Goal: Transaction & Acquisition: Purchase product/service

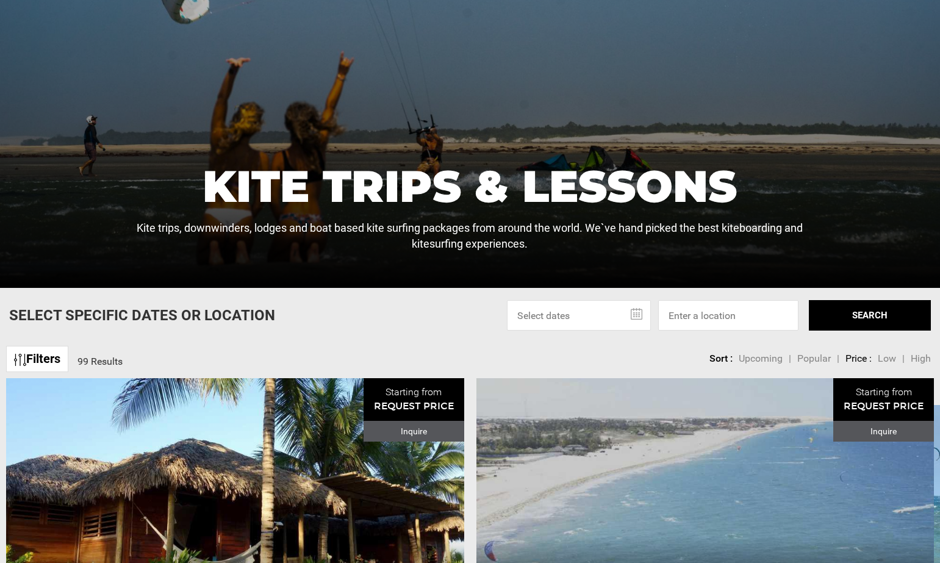
scroll to position [212, 0]
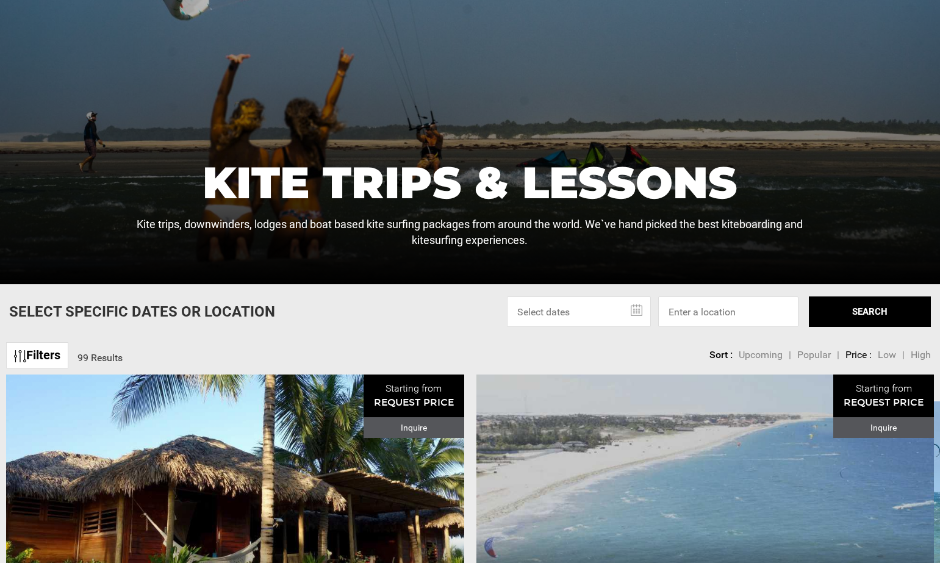
click at [52, 361] on link "Filters" at bounding box center [37, 355] width 62 height 26
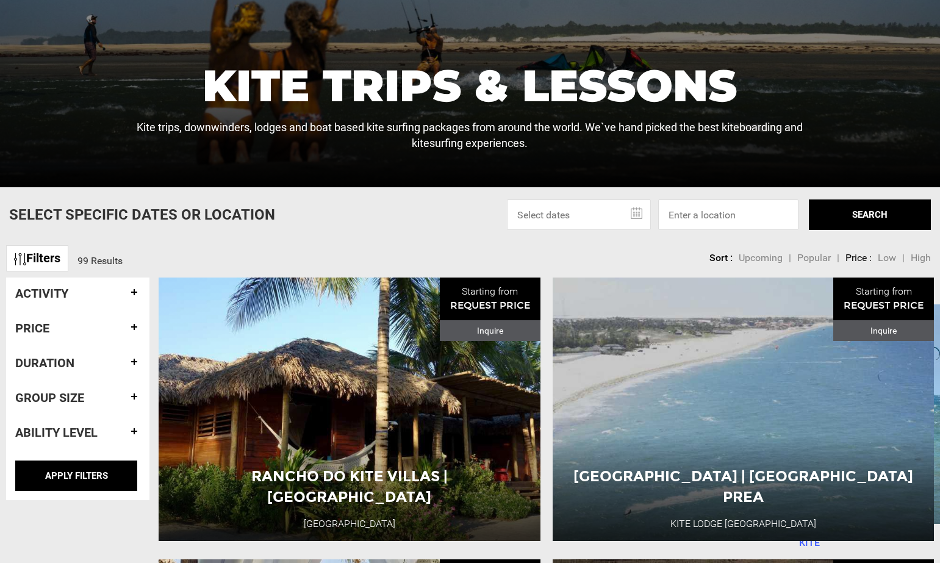
scroll to position [350, 0]
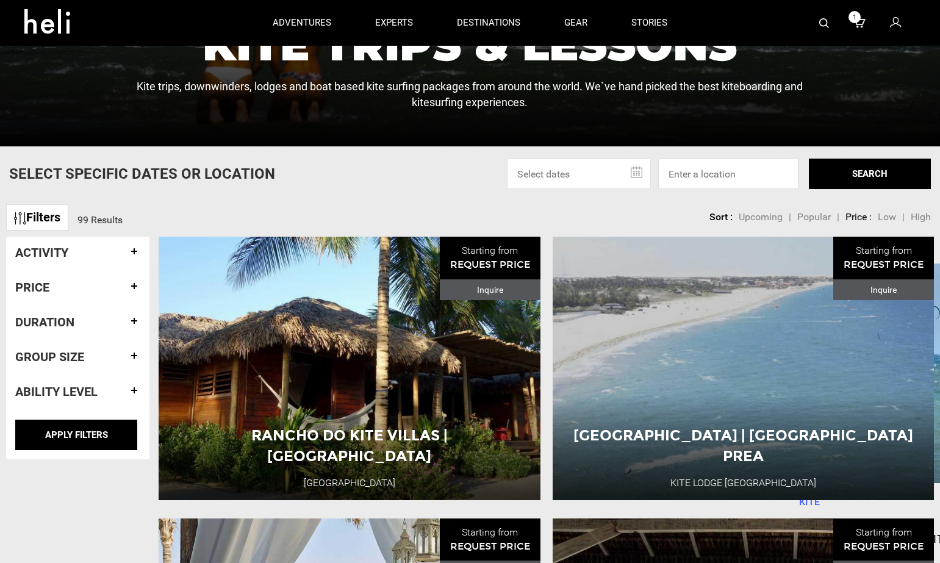
click at [92, 285] on h4 "Price" at bounding box center [77, 287] width 125 height 13
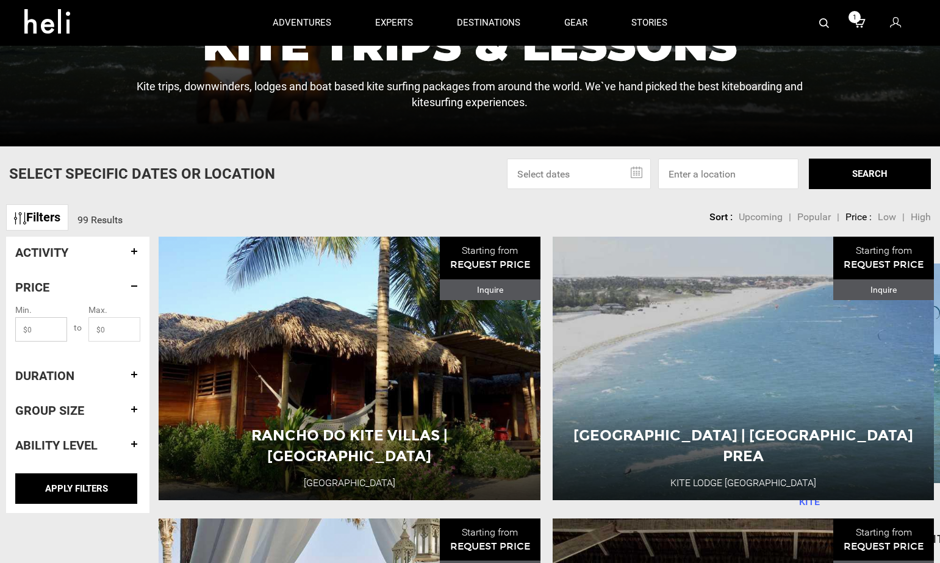
click at [40, 328] on input "text" at bounding box center [41, 329] width 52 height 24
type input "50"
click at [104, 333] on input "text" at bounding box center [114, 329] width 52 height 24
type input "10000"
click at [106, 378] on h4 "Duration" at bounding box center [77, 375] width 125 height 13
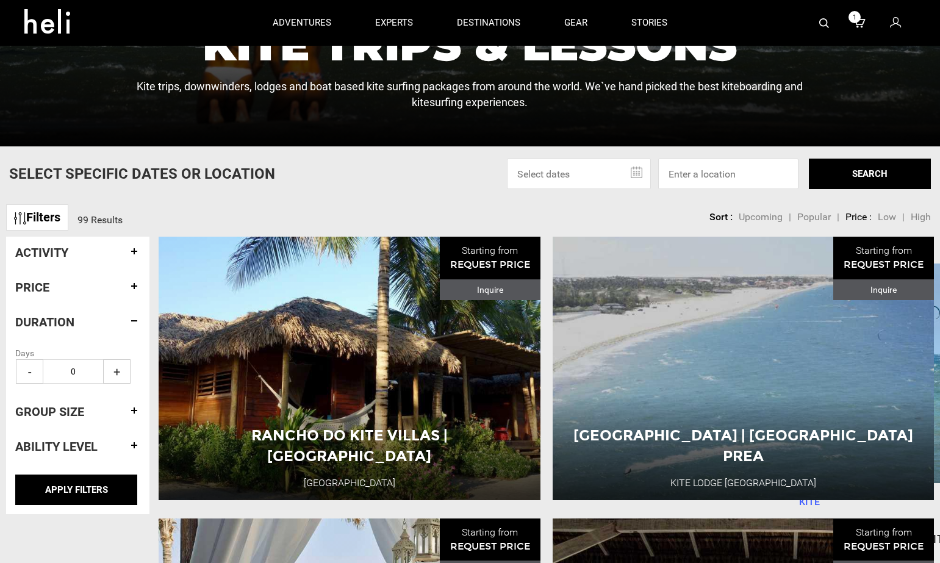
click at [116, 370] on span "+" at bounding box center [116, 371] width 27 height 24
type input "2"
click at [132, 411] on h4 "Group size" at bounding box center [77, 411] width 125 height 13
click at [122, 407] on span "+" at bounding box center [116, 406] width 27 height 24
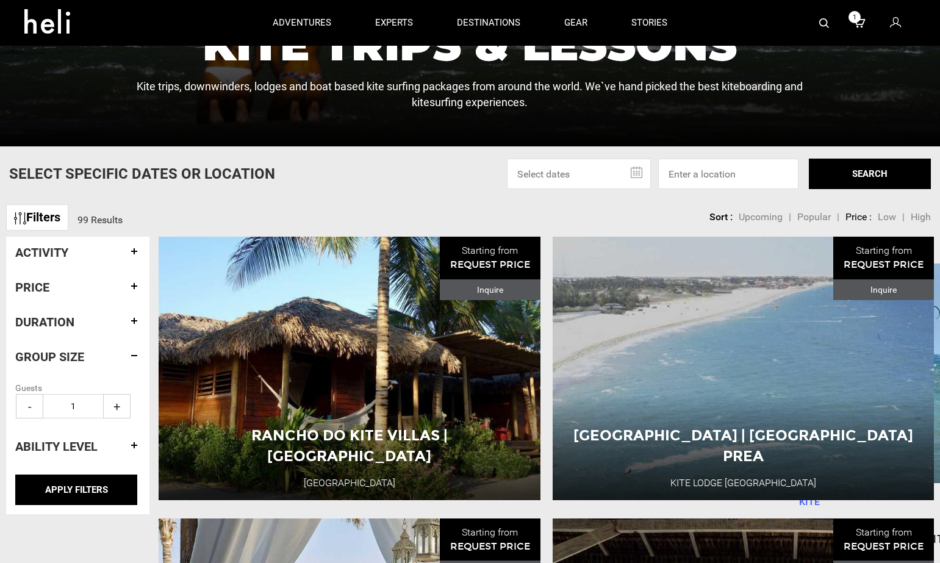
click at [122, 407] on span "+" at bounding box center [116, 406] width 27 height 24
type input "2"
click at [132, 450] on h4 "Ability Level" at bounding box center [77, 446] width 125 height 13
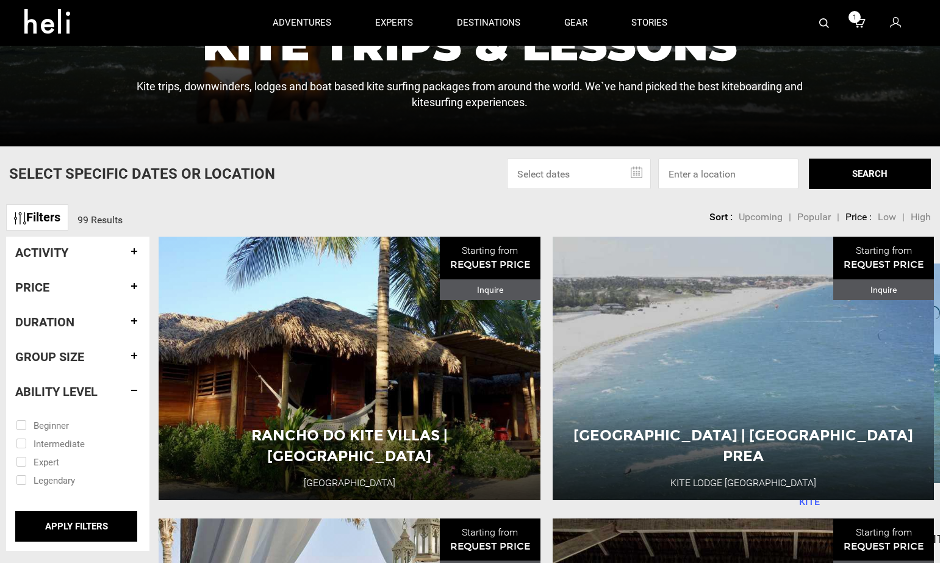
click at [74, 425] on input "checkbox" at bounding box center [69, 425] width 107 height 18
checkbox input "true"
click at [74, 446] on input "checkbox" at bounding box center [69, 443] width 107 height 18
checkbox input "true"
click at [70, 532] on input "APPLY FILTERS" at bounding box center [76, 526] width 122 height 31
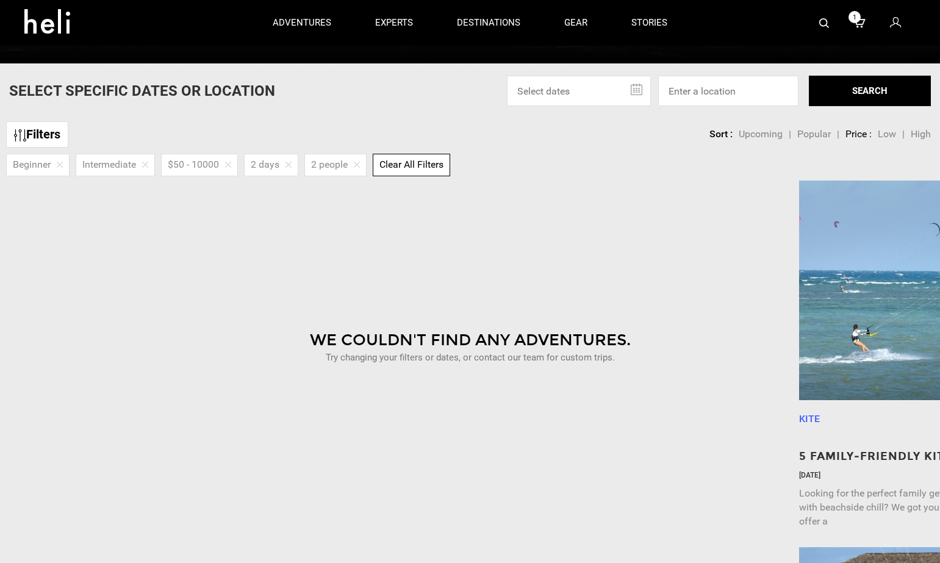
scroll to position [430, 0]
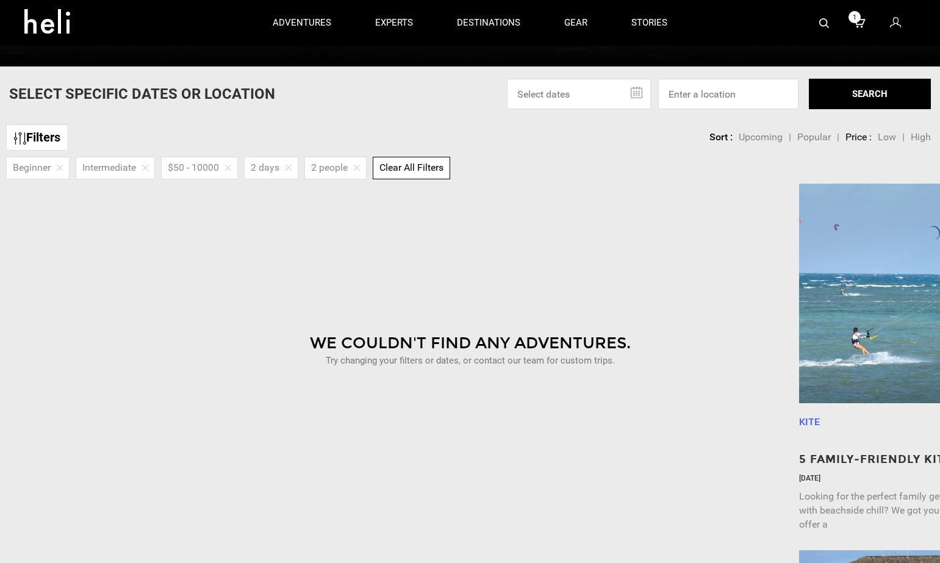
click at [360, 168] on img at bounding box center [357, 168] width 6 height 6
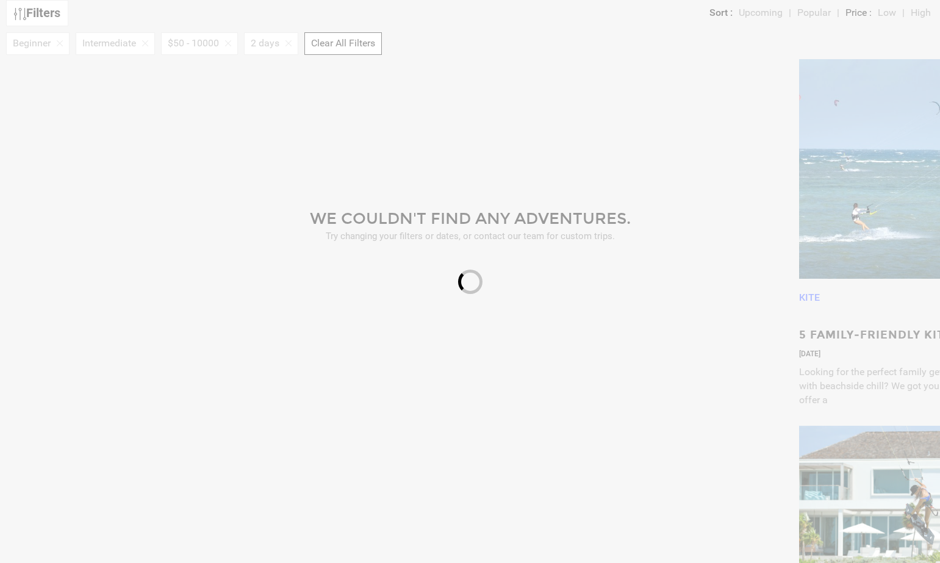
scroll to position [563, 0]
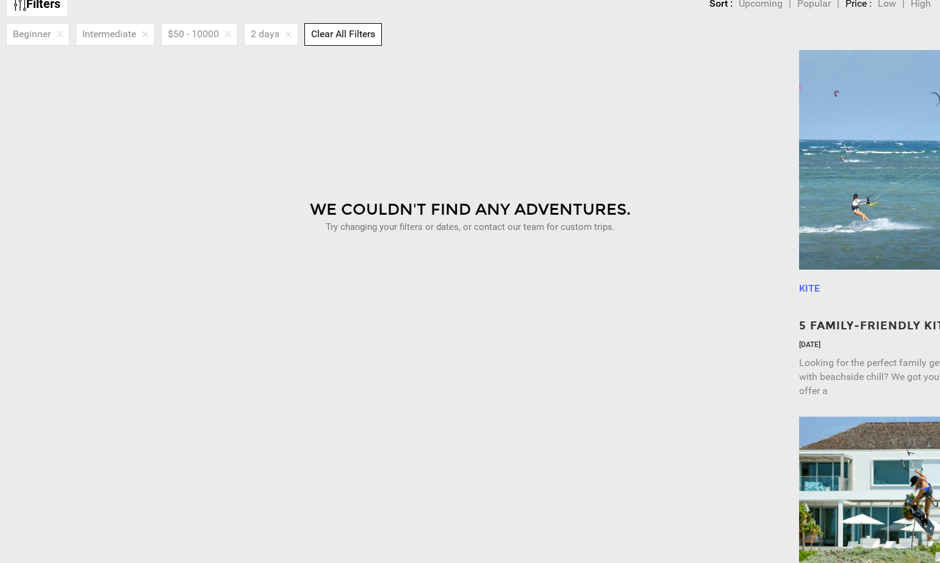
click at [288, 33] on img at bounding box center [289, 34] width 6 height 6
